Goal: Transaction & Acquisition: Download file/media

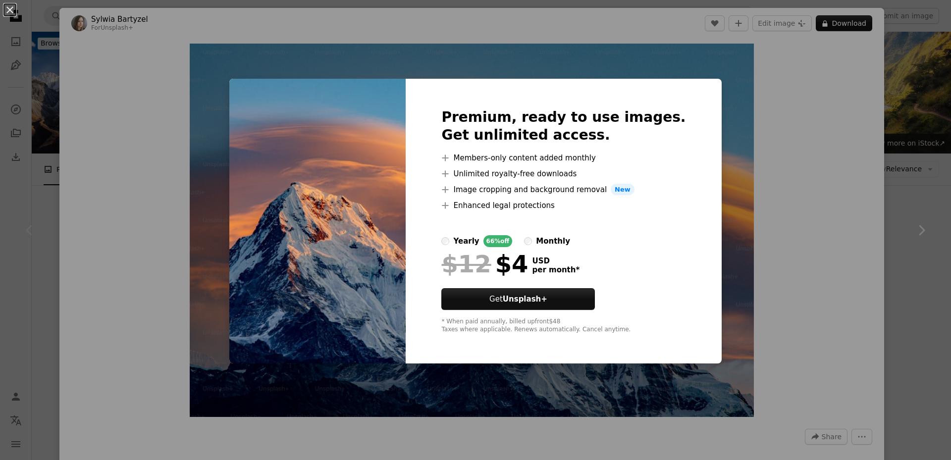
click at [693, 223] on div "Premium, ready to use images. Get unlimited access. A plus sign Members-only co…" at bounding box center [564, 221] width 316 height 285
drag, startPoint x: 721, startPoint y: 197, endPoint x: 763, endPoint y: 118, distance: 90.0
click at [724, 191] on div "An X shape Premium, ready to use images. Get unlimited access. A plus sign Memb…" at bounding box center [475, 230] width 951 height 460
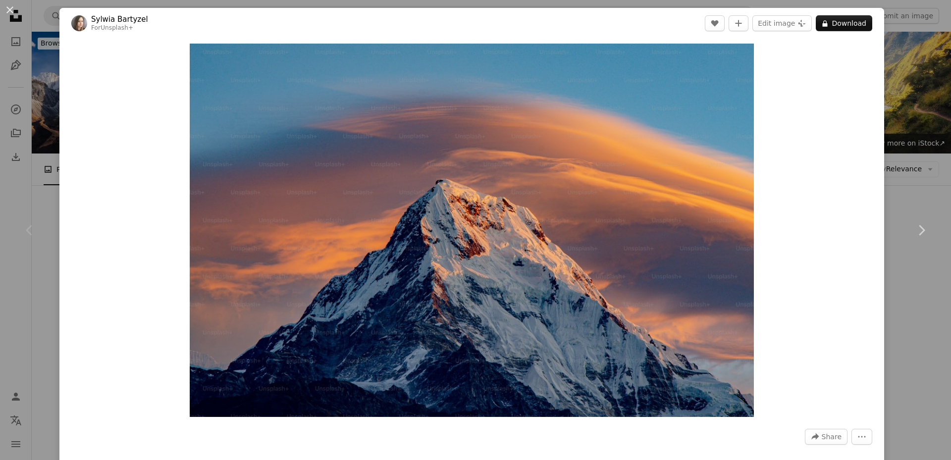
click at [873, 57] on div "Zoom in" at bounding box center [471, 230] width 825 height 383
click at [915, 185] on link "Chevron right" at bounding box center [921, 230] width 59 height 95
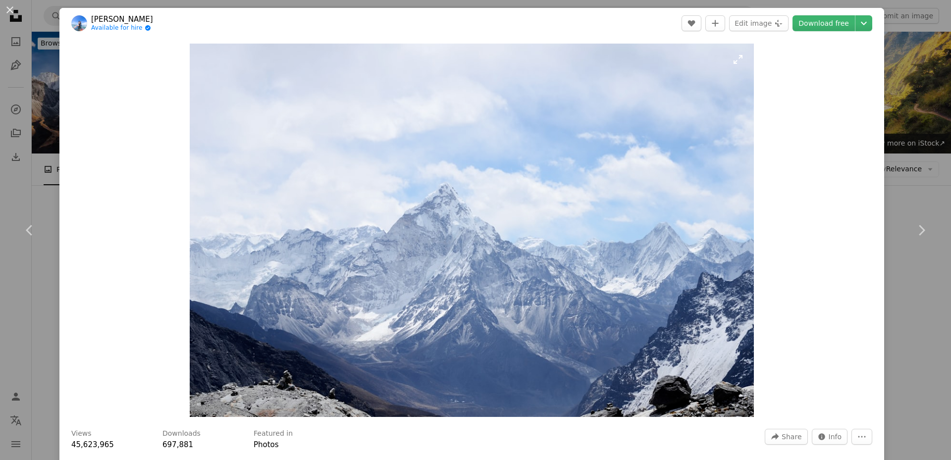
click at [458, 180] on img "Zoom in on this image" at bounding box center [472, 231] width 564 height 374
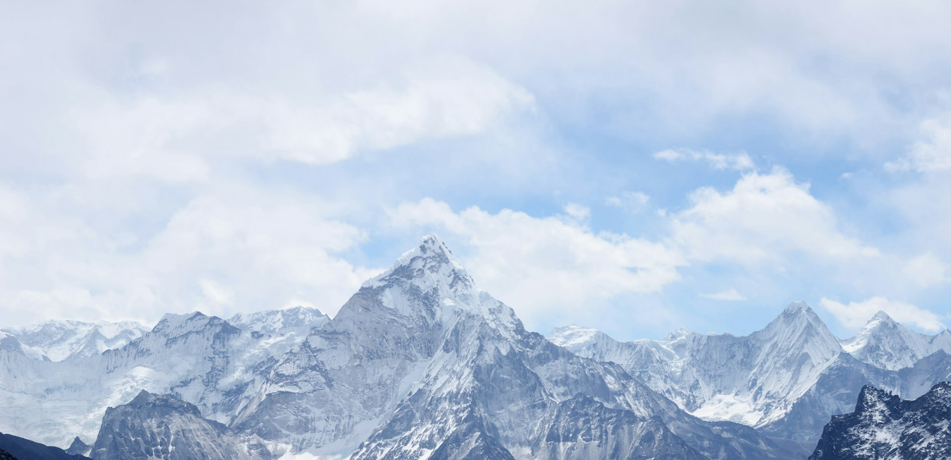
scroll to position [80, 0]
